Goal: Task Accomplishment & Management: Manage account settings

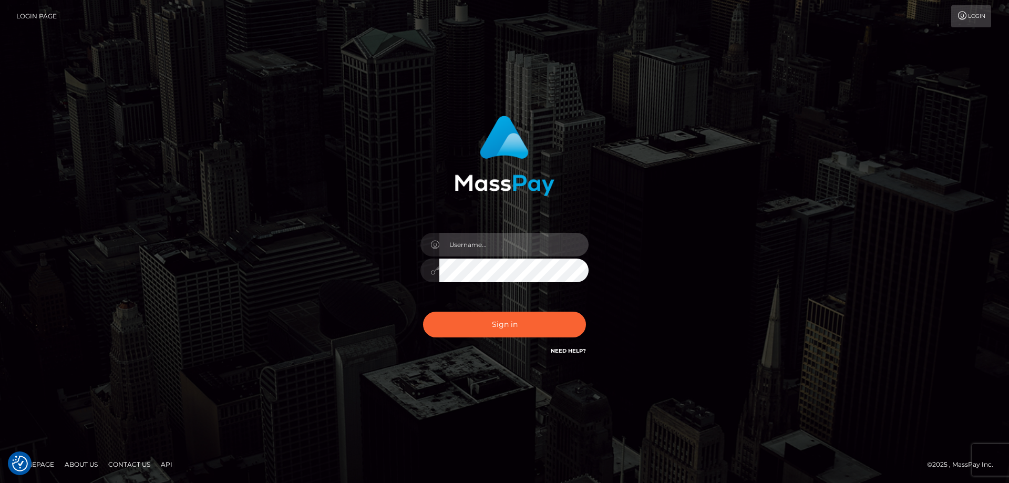
click at [498, 249] on input "text" at bounding box center [513, 245] width 149 height 24
type input "emi.throne"
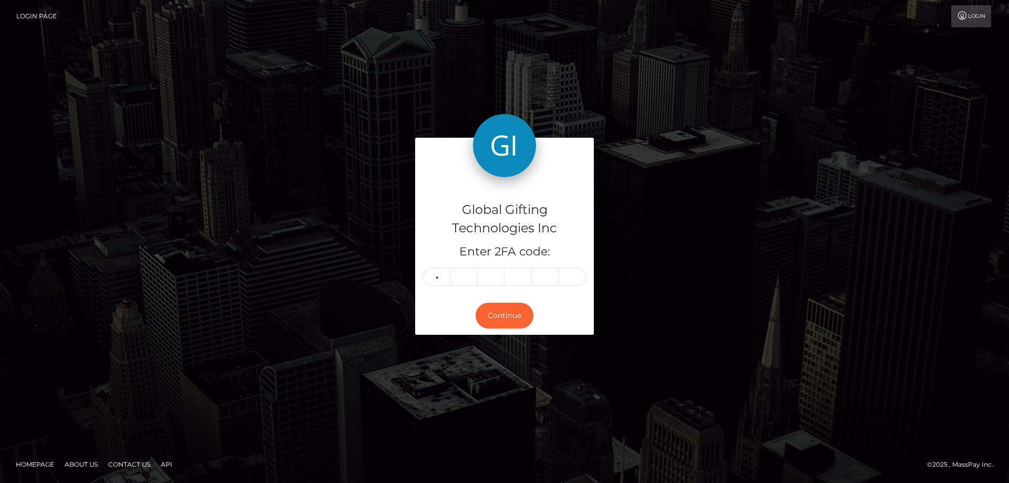
type input "1"
type input "6"
type input "2"
type input "3"
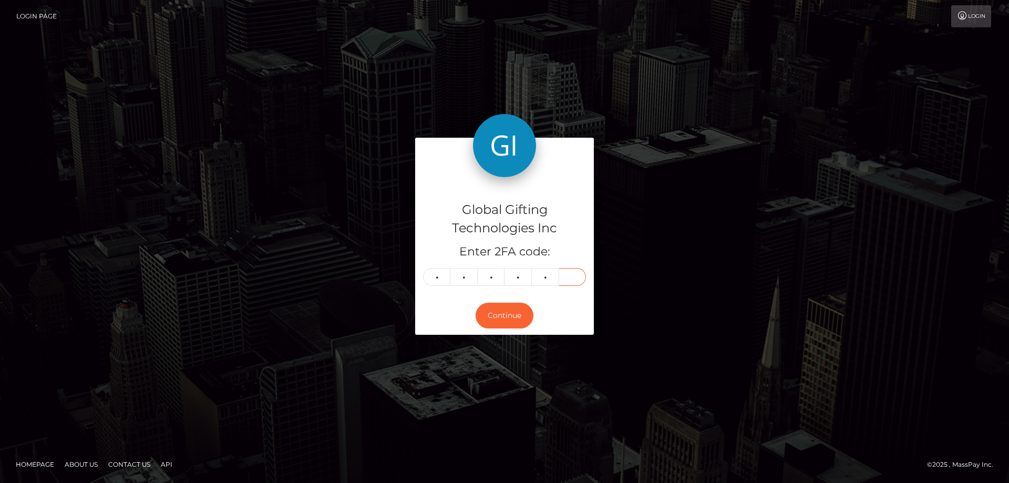
type input "2"
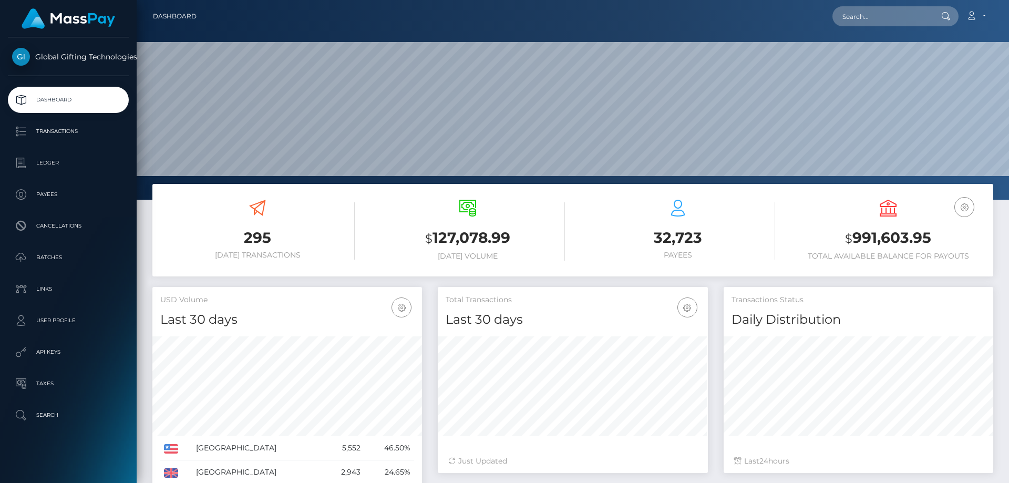
scroll to position [187, 270]
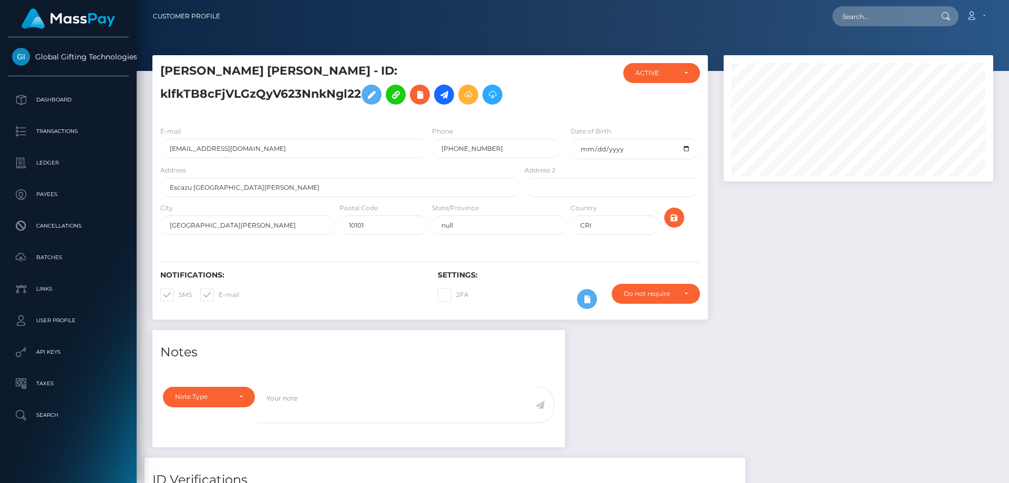
scroll to position [126, 270]
